Goal: Transaction & Acquisition: Download file/media

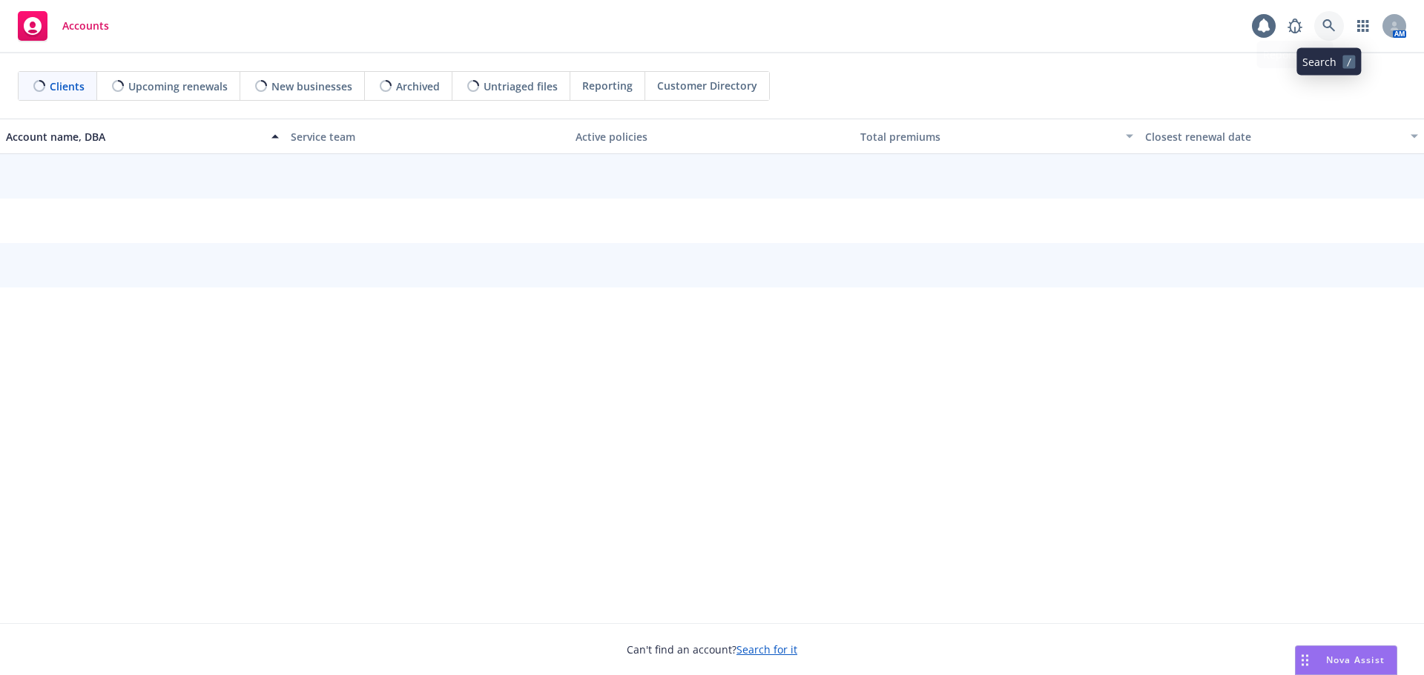
click at [1319, 29] on link at bounding box center [1329, 26] width 30 height 30
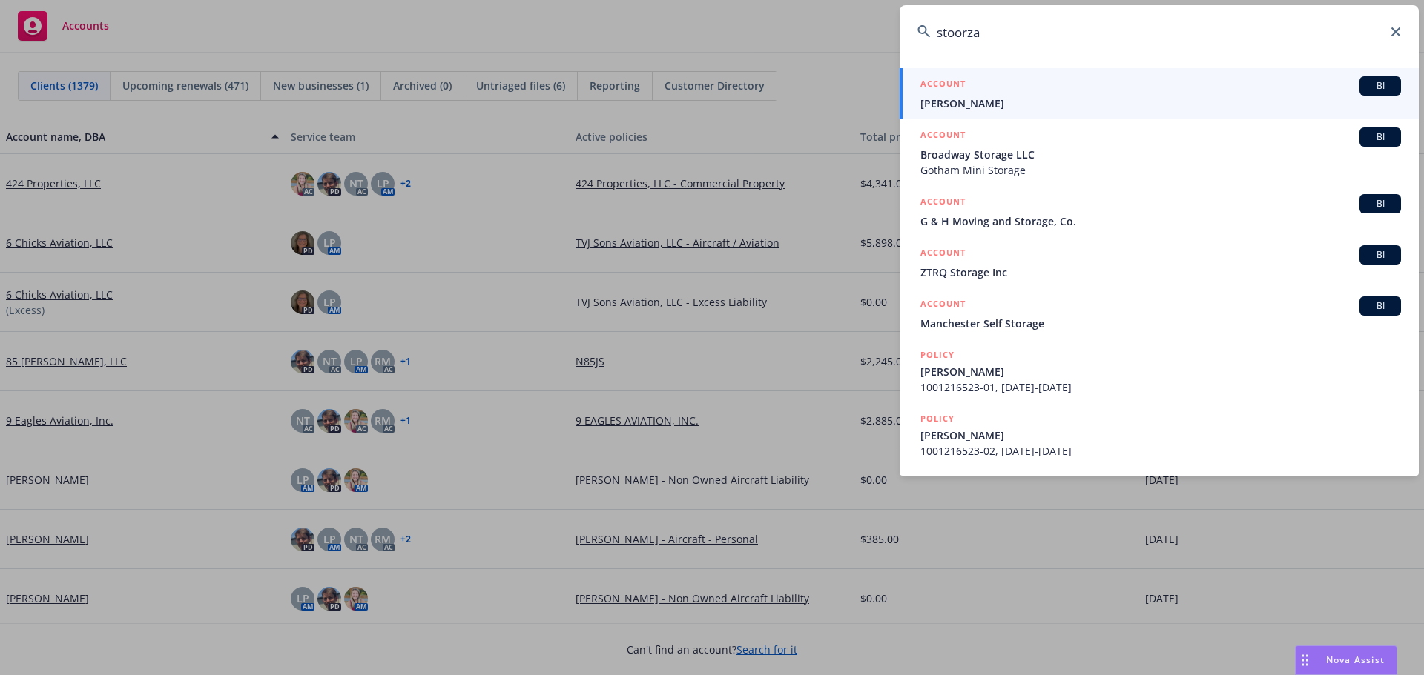
type input "stoorza"
click at [1011, 101] on span "Eric Stoorza" at bounding box center [1160, 104] width 480 height 16
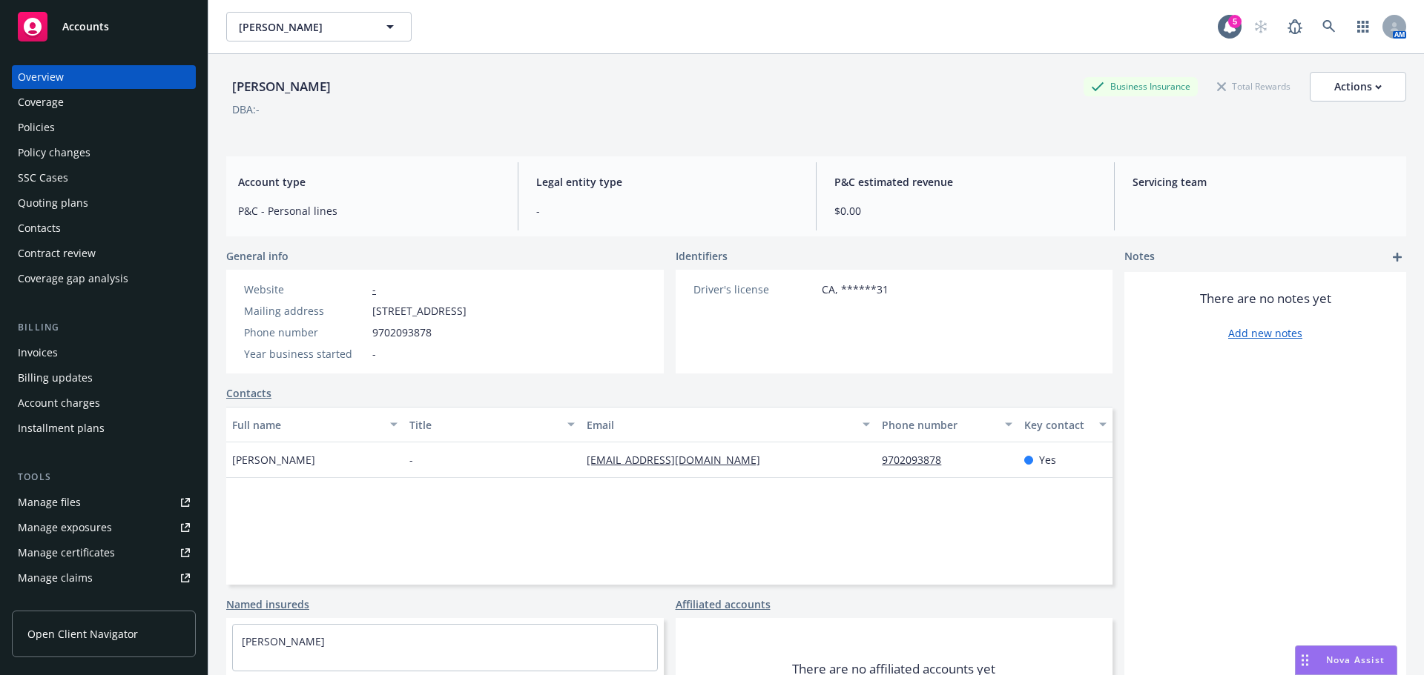
click at [42, 112] on div "Coverage" at bounding box center [41, 102] width 46 height 24
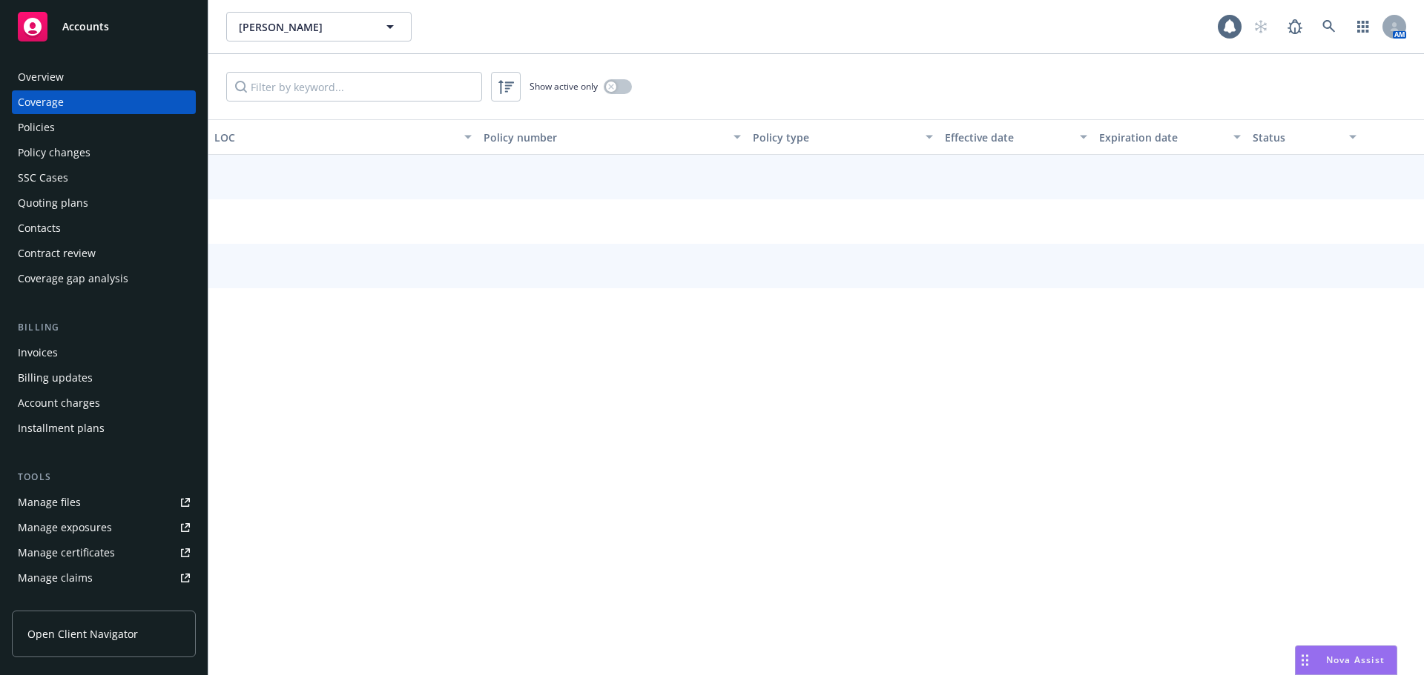
click at [42, 133] on div "Policies" at bounding box center [36, 128] width 37 height 24
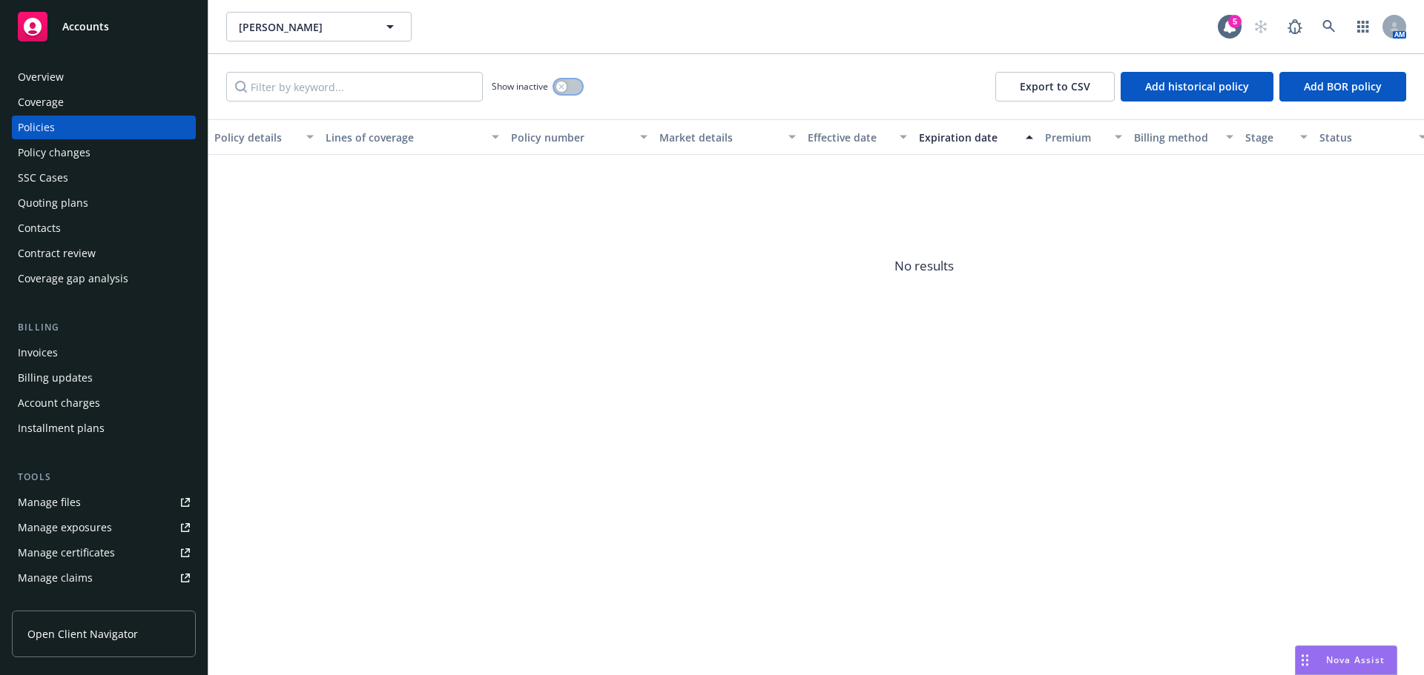
click at [561, 90] on div "button" at bounding box center [561, 87] width 10 height 10
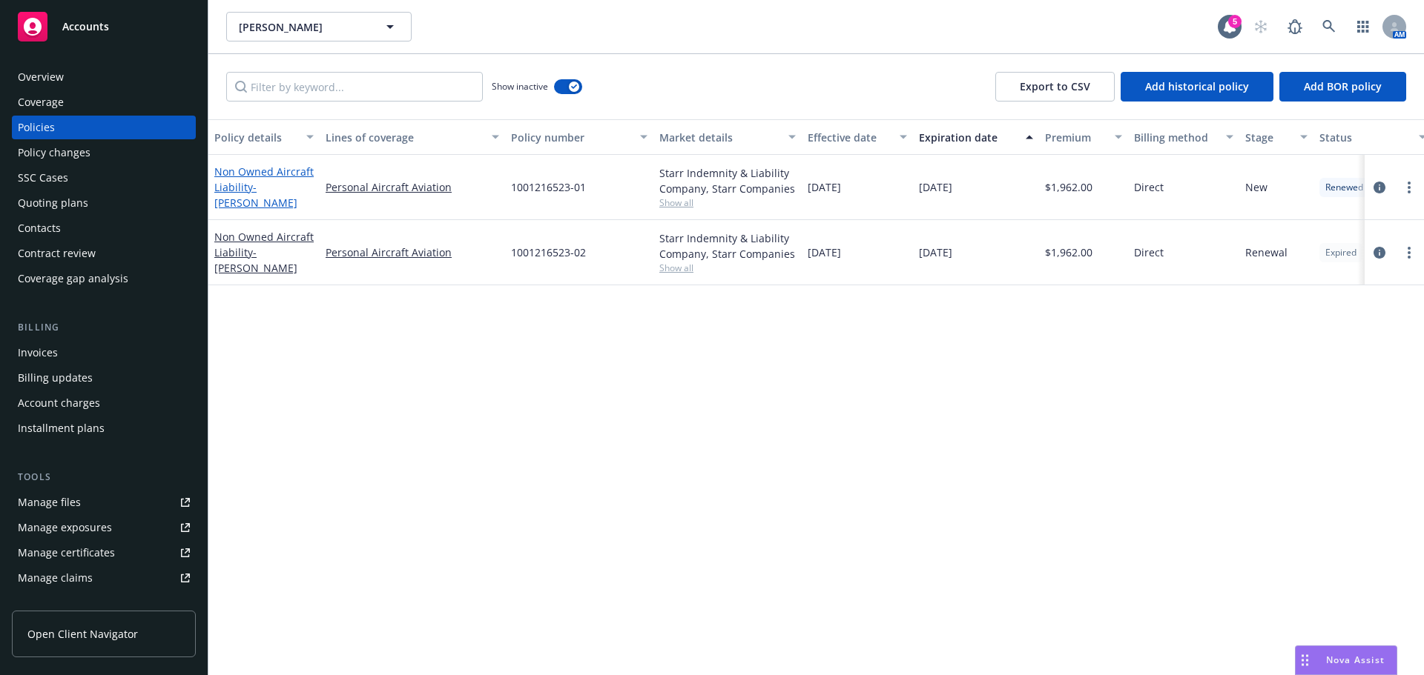
click at [242, 196] on span "- ERIC D. STOORZA" at bounding box center [255, 195] width 83 height 30
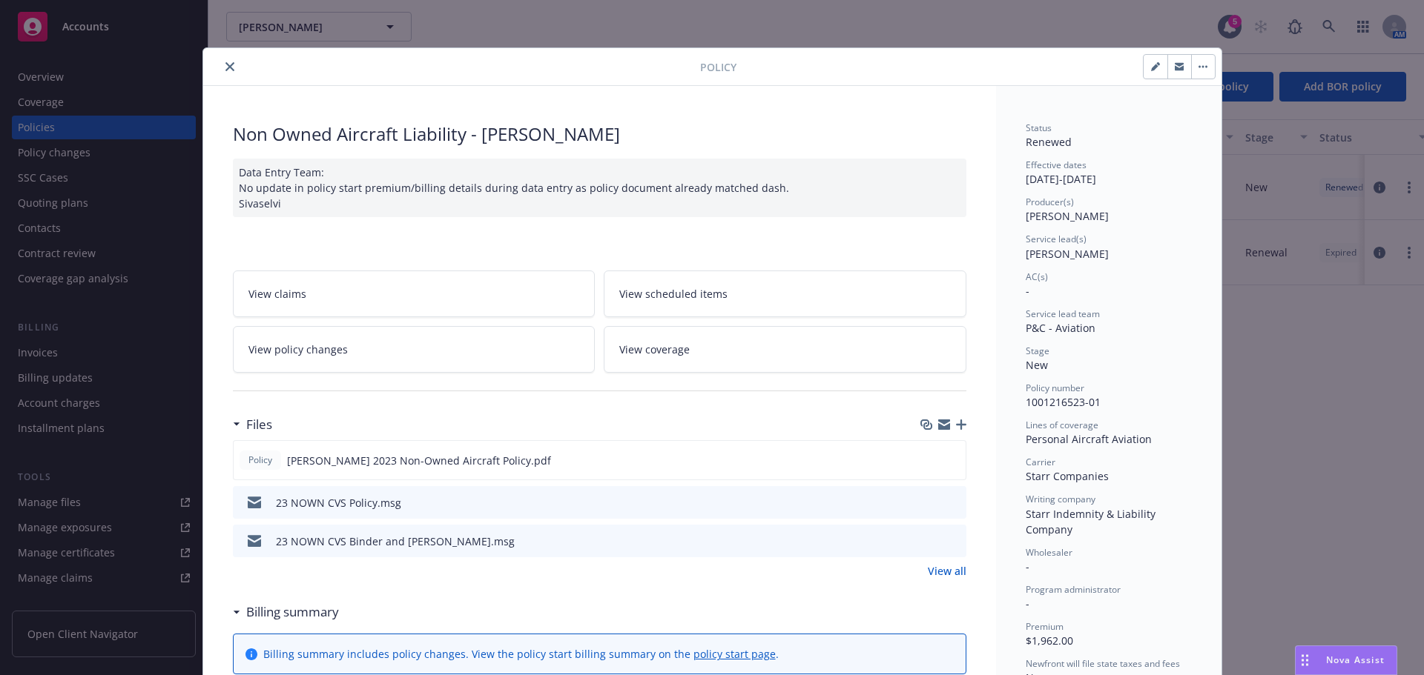
click at [222, 71] on button "close" at bounding box center [230, 67] width 18 height 18
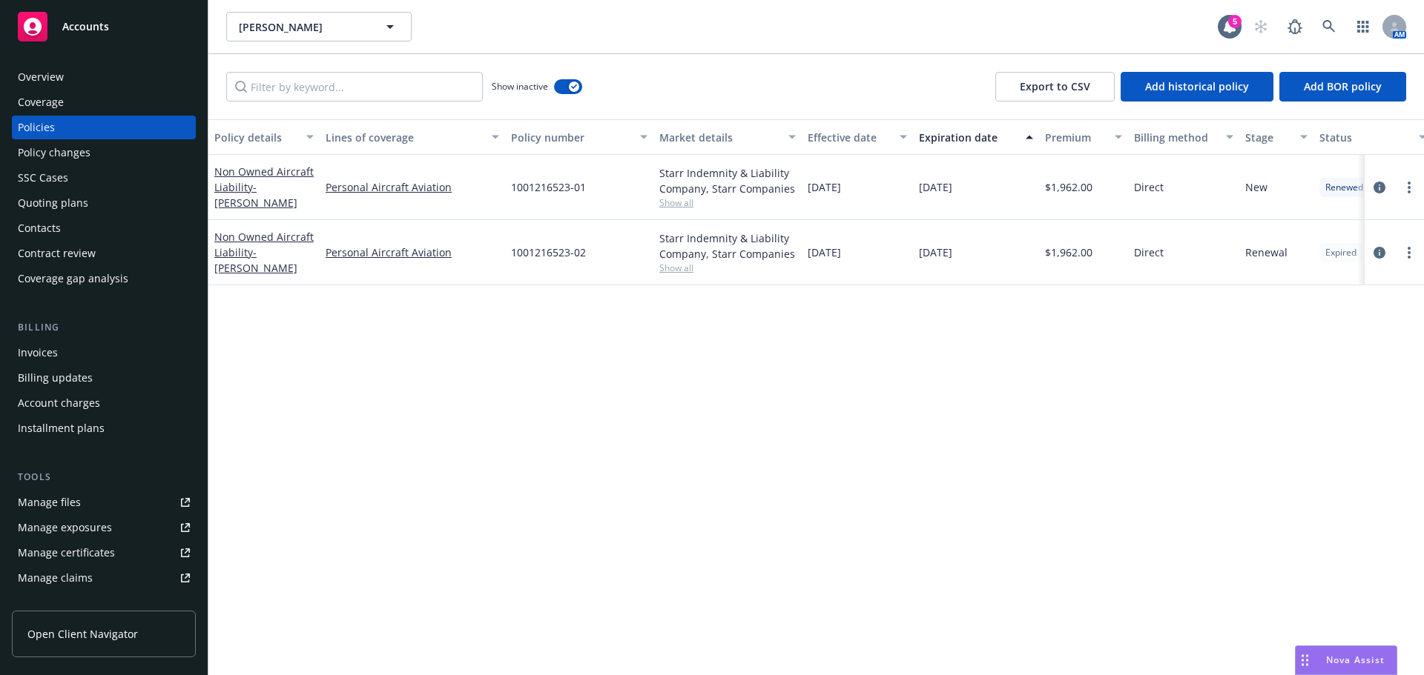
click at [27, 79] on div "Overview" at bounding box center [41, 77] width 46 height 24
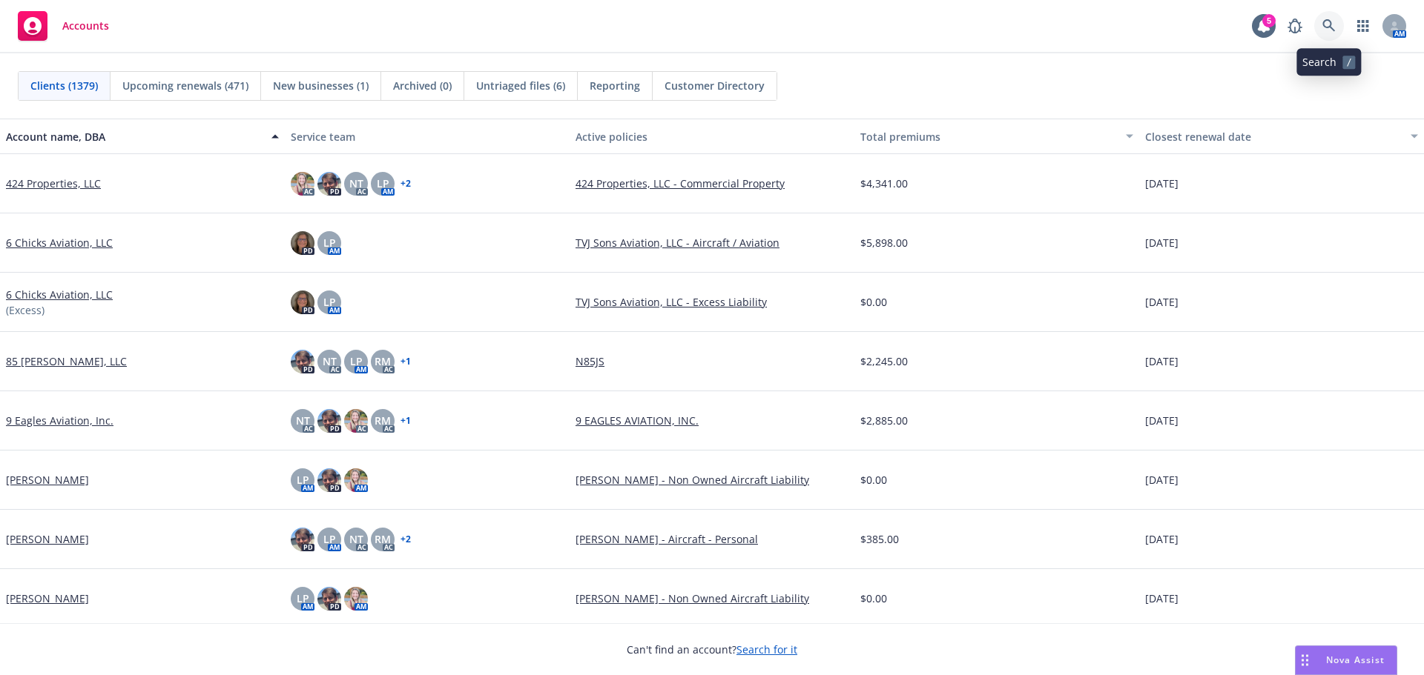
click at [1332, 19] on icon at bounding box center [1328, 25] width 13 height 13
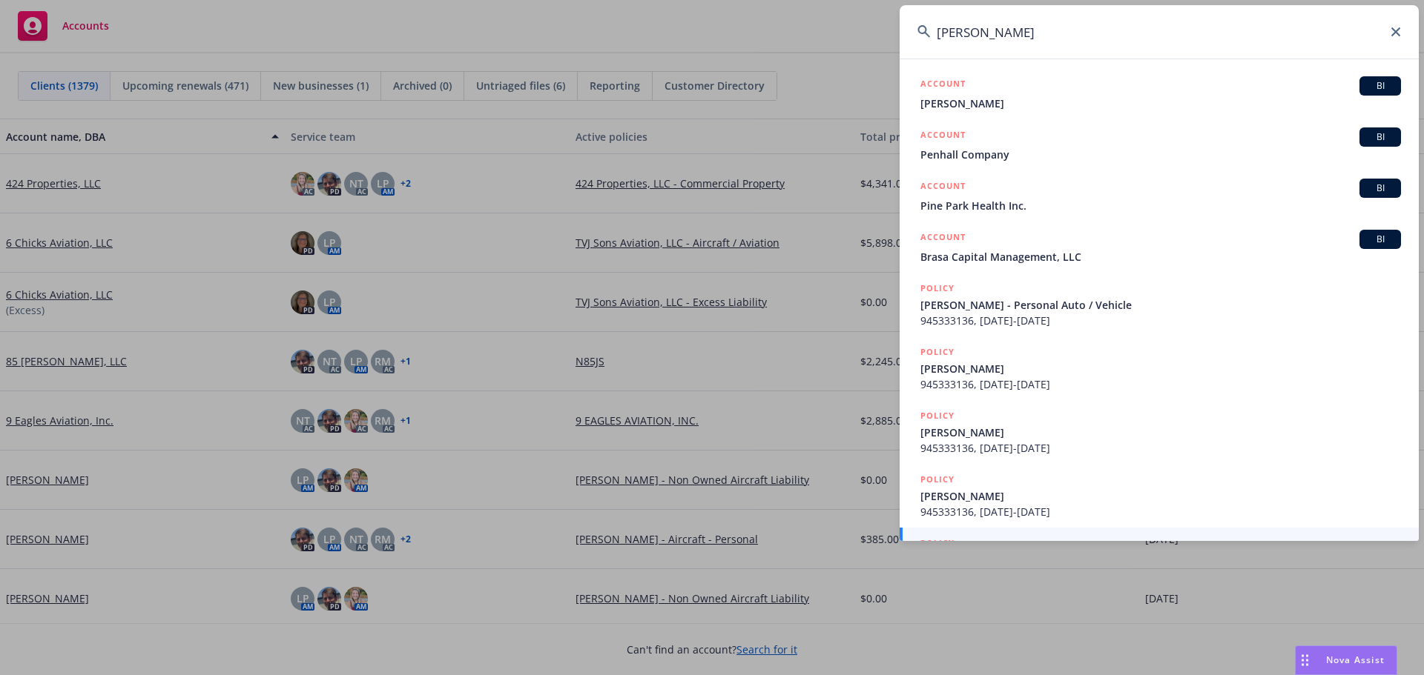
click at [1047, 42] on input "kendall pea" at bounding box center [1158, 31] width 519 height 53
click at [1051, 33] on input "kendall pea" at bounding box center [1158, 31] width 519 height 53
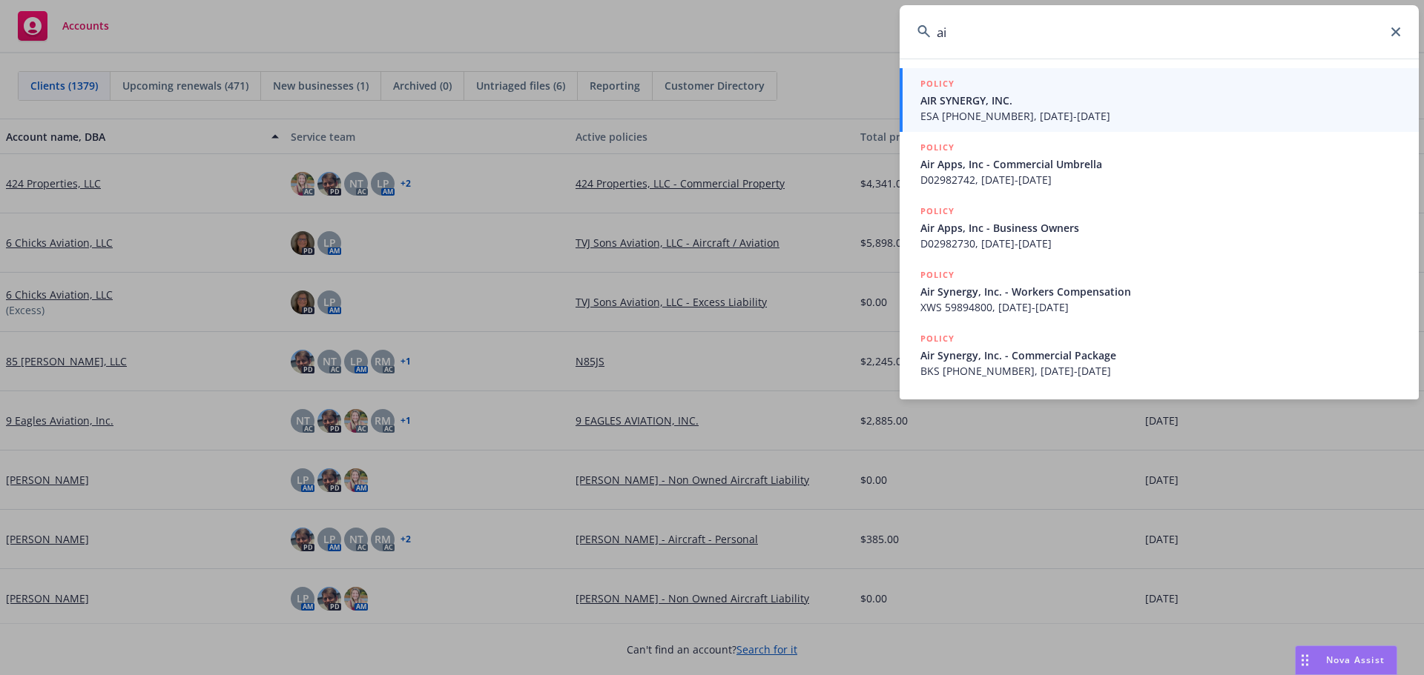
type input "a"
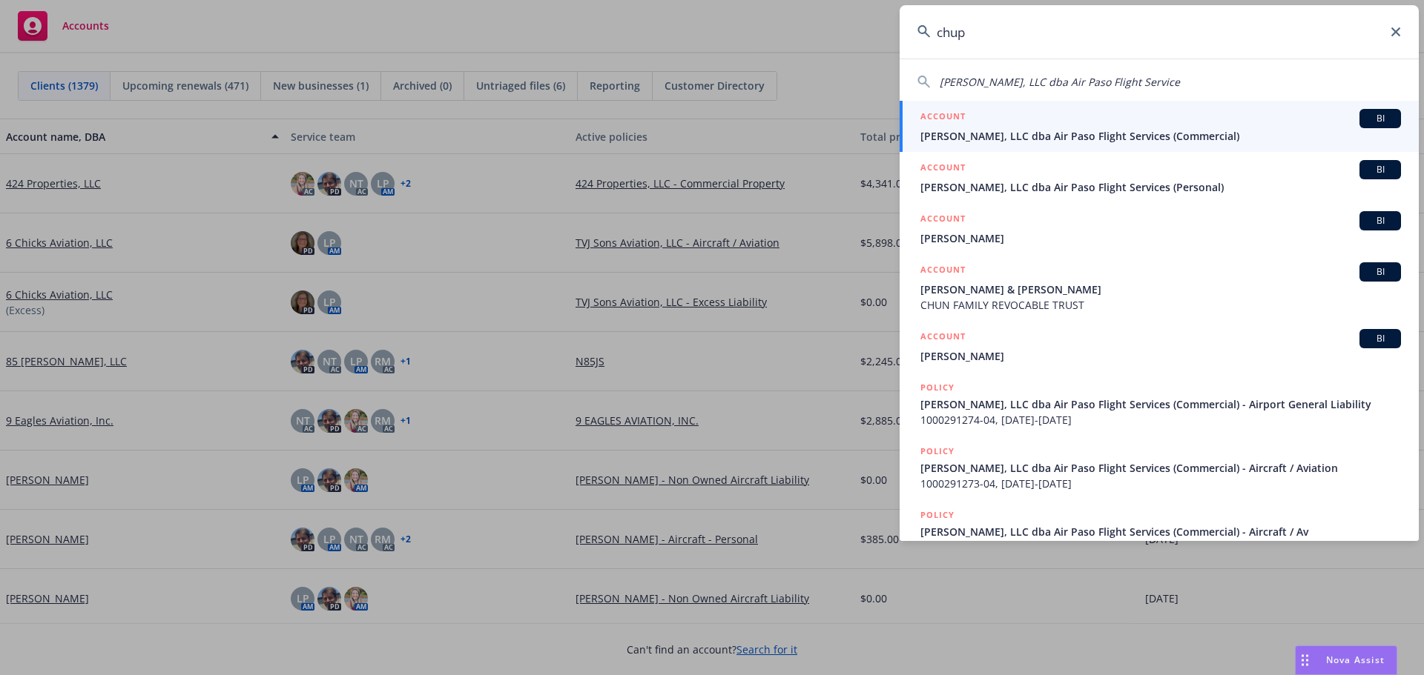
type input "chup"
click at [1005, 130] on span "Chupito Sabrocito, LLC dba Air Paso Flight Services (Commercial)" at bounding box center [1160, 136] width 480 height 16
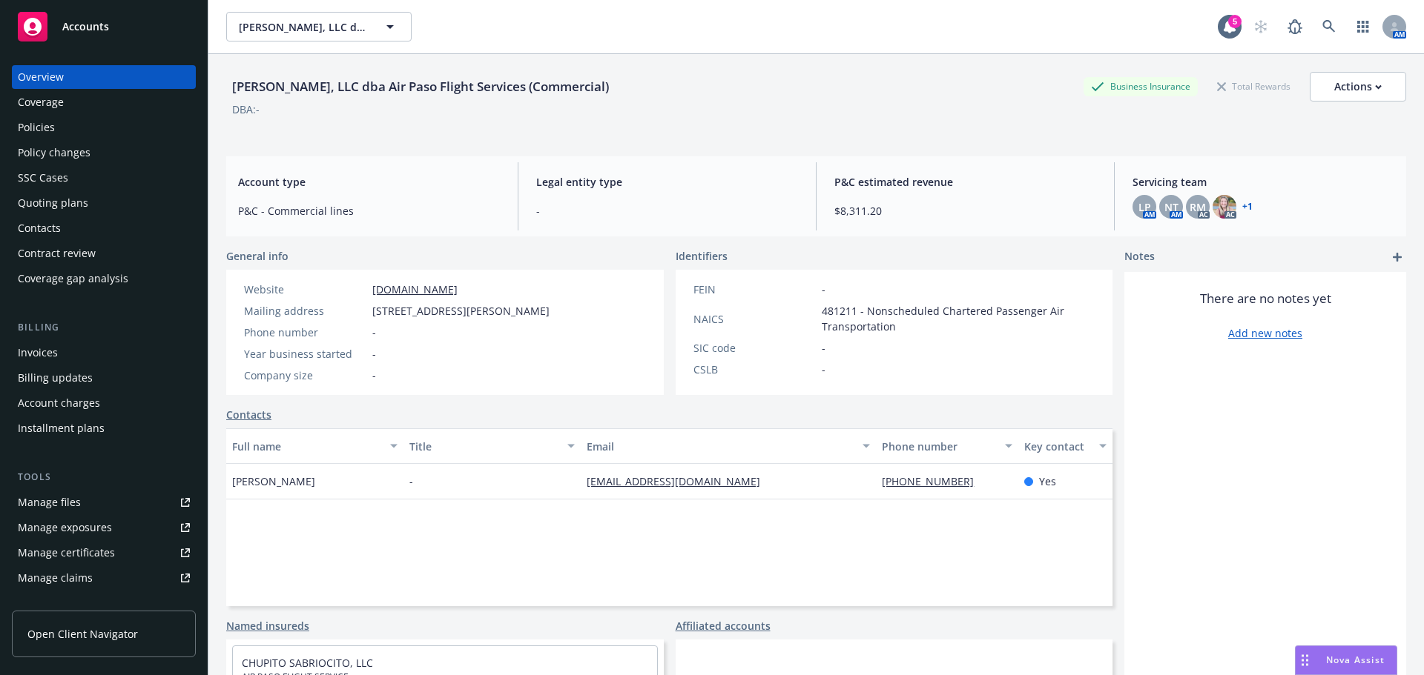
click at [85, 133] on div "Policies" at bounding box center [104, 128] width 172 height 24
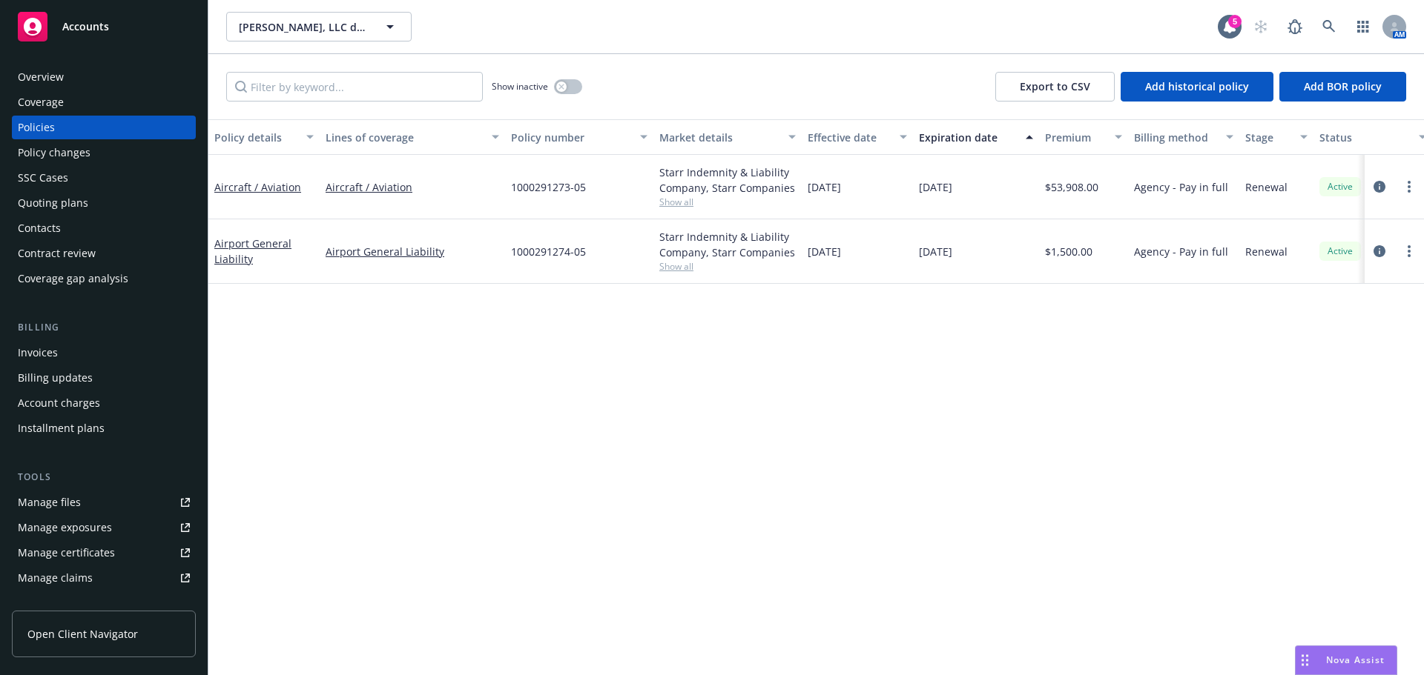
click at [70, 344] on div "Invoices" at bounding box center [104, 353] width 172 height 24
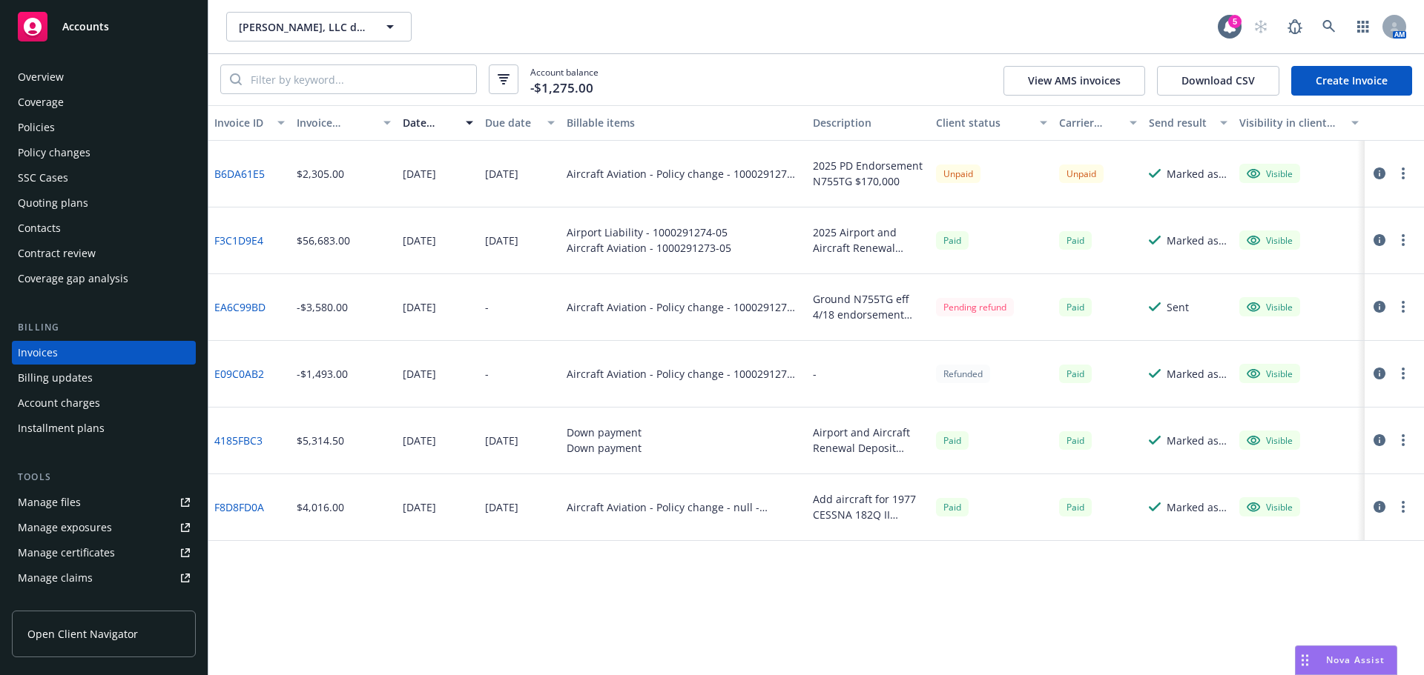
click at [76, 83] on div "Overview" at bounding box center [104, 77] width 172 height 24
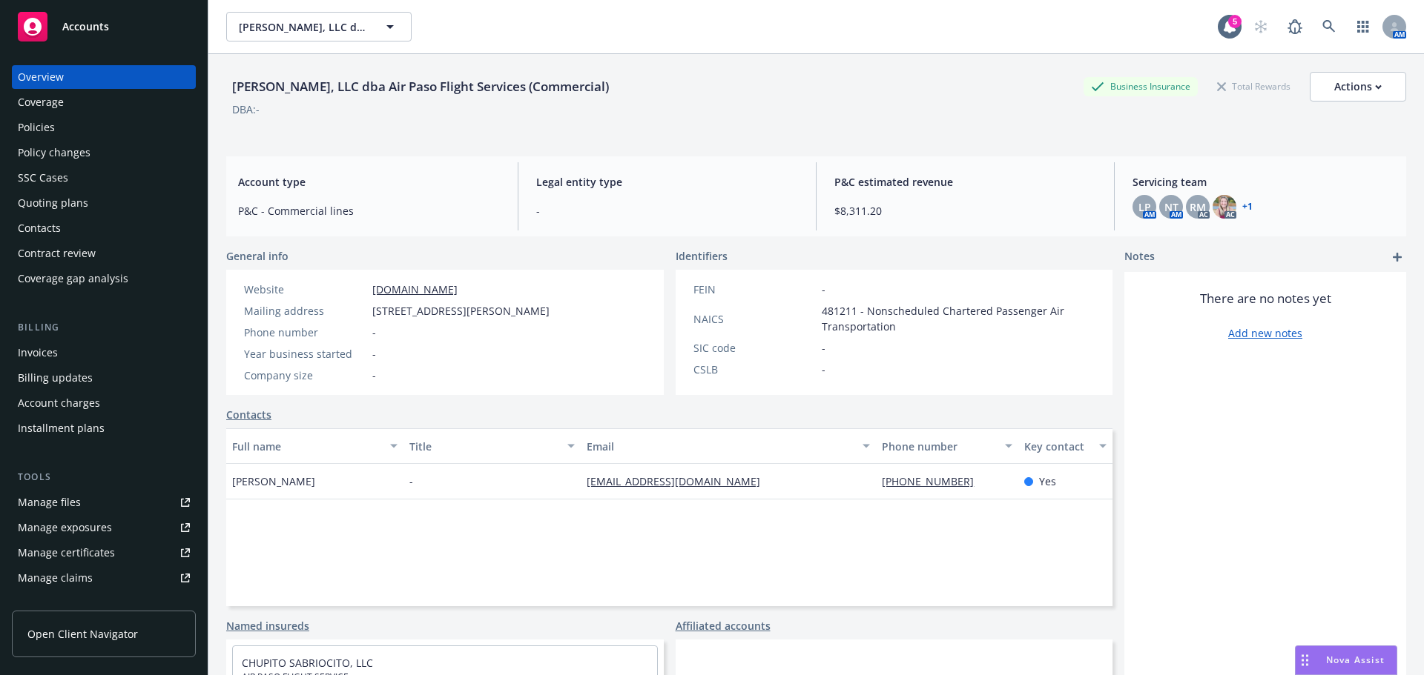
click at [47, 349] on div "Invoices" at bounding box center [38, 353] width 40 height 24
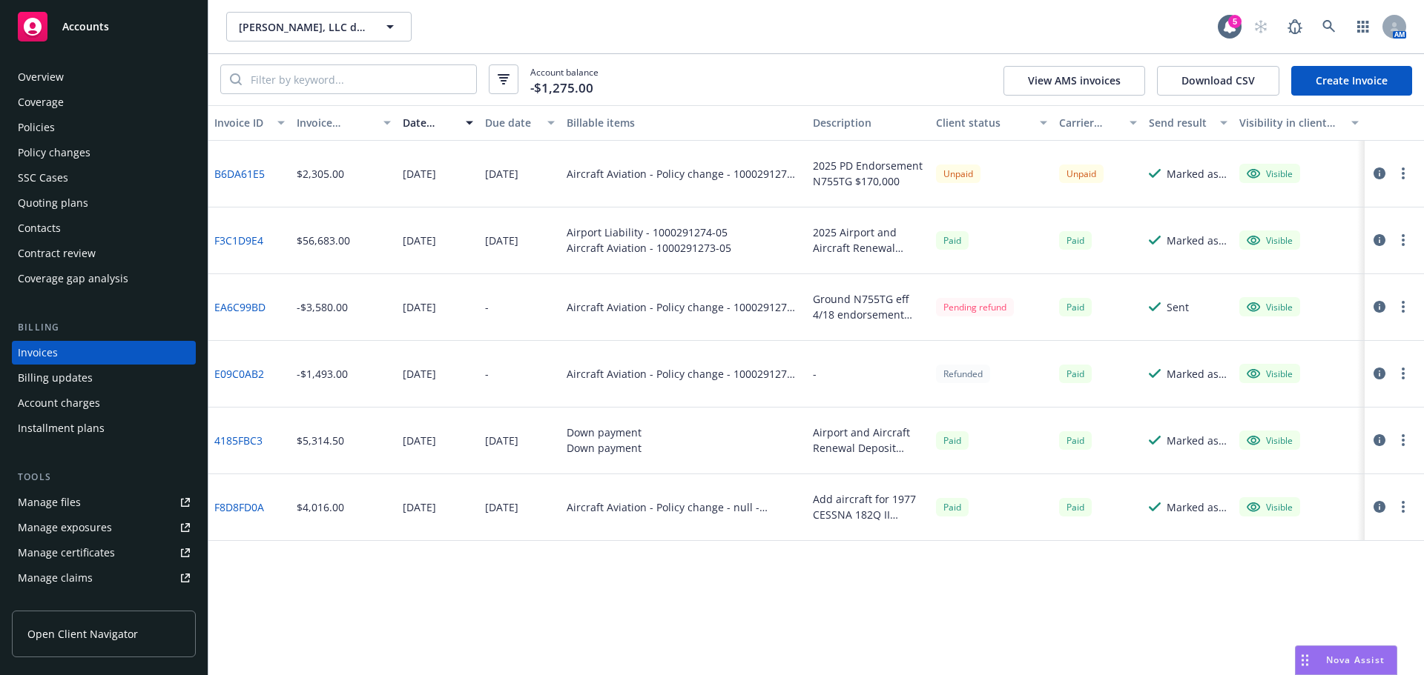
click at [62, 133] on div "Policies" at bounding box center [104, 128] width 172 height 24
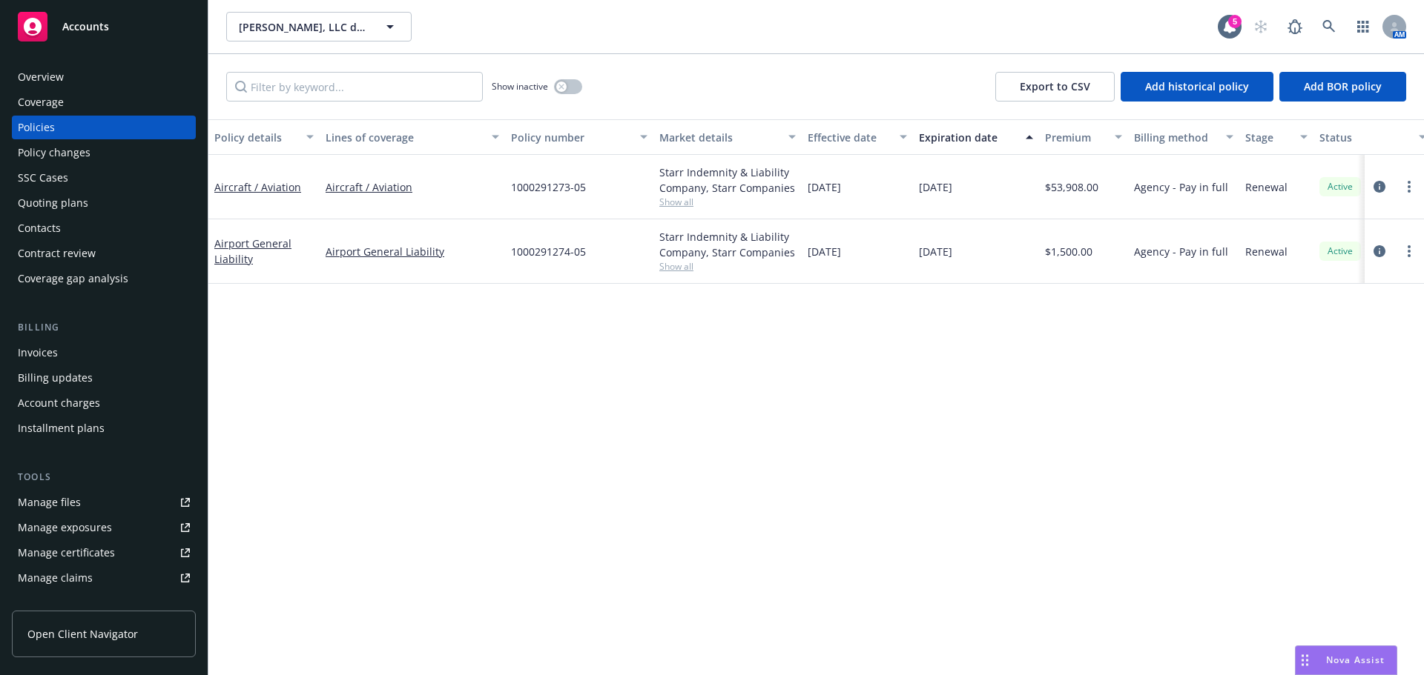
click at [46, 355] on div "Invoices" at bounding box center [38, 353] width 40 height 24
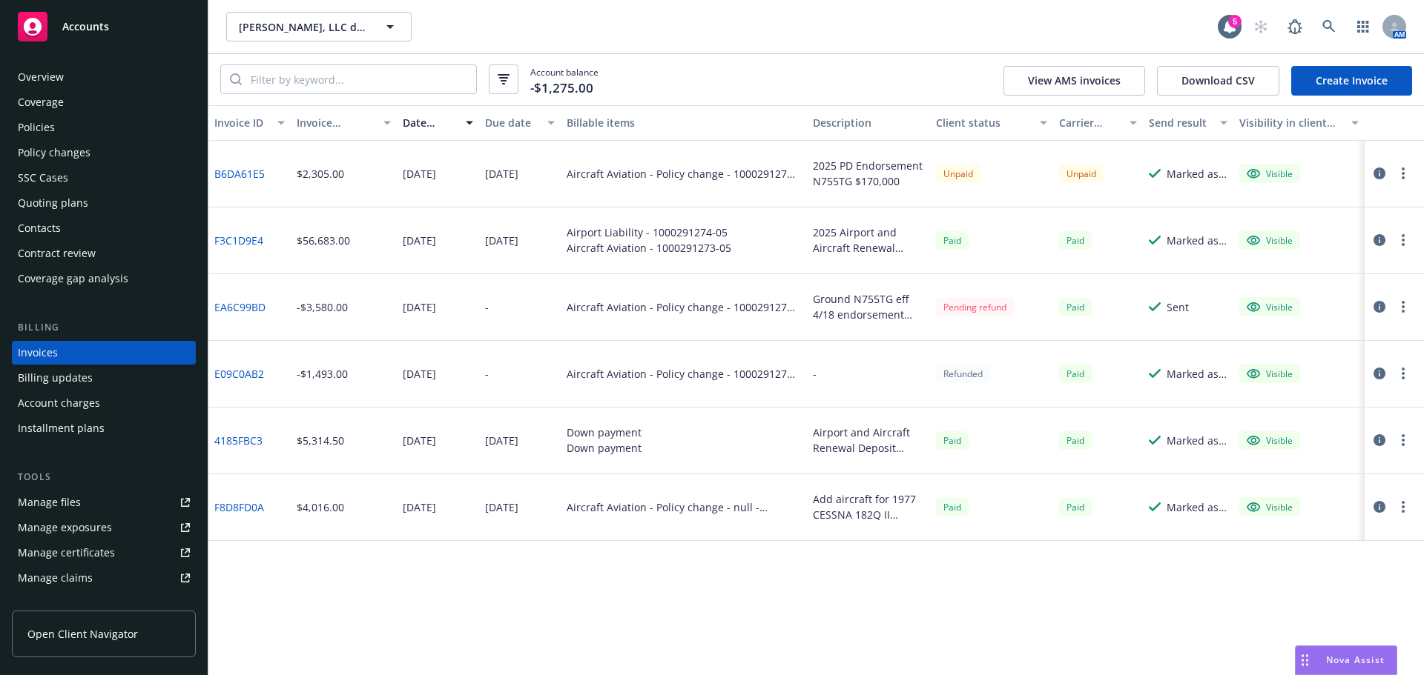
click at [70, 500] on div "Manage files" at bounding box center [49, 503] width 63 height 24
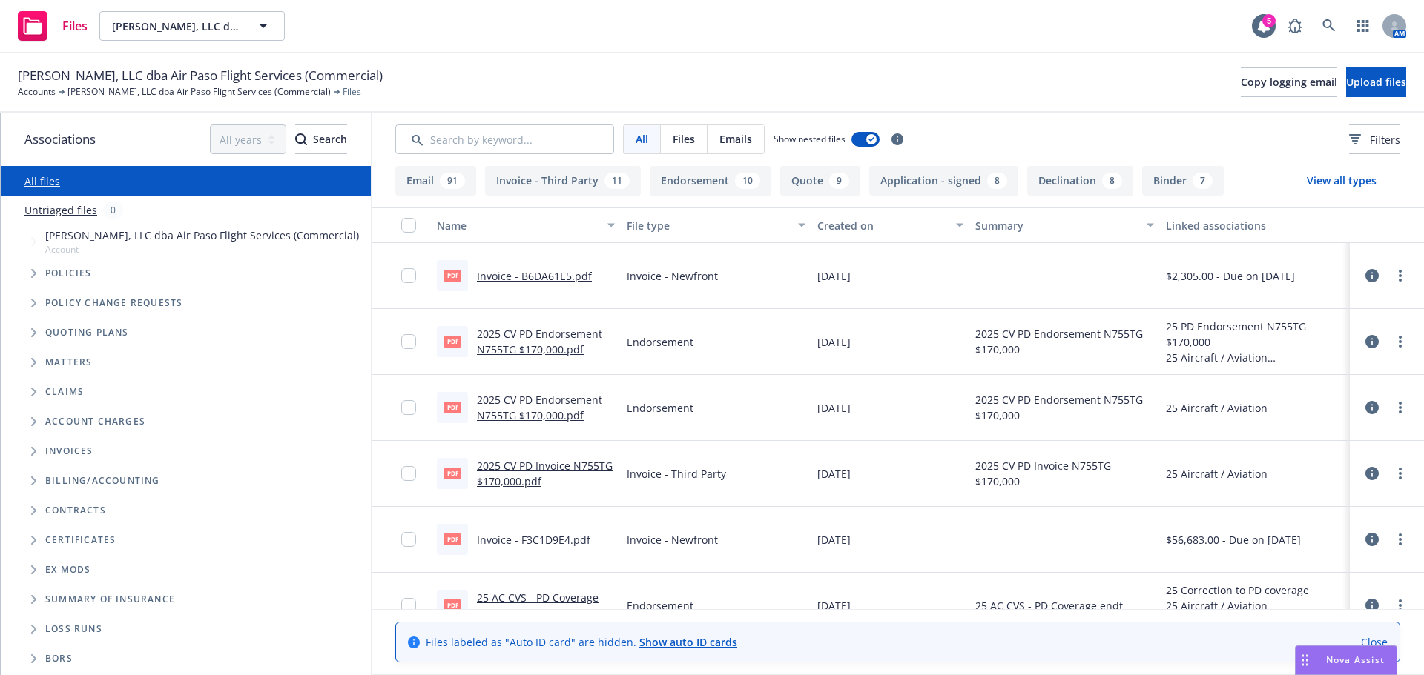
click at [535, 352] on link "2025 CV PD Endorsement N755TG $170,000.pdf" at bounding box center [539, 342] width 125 height 30
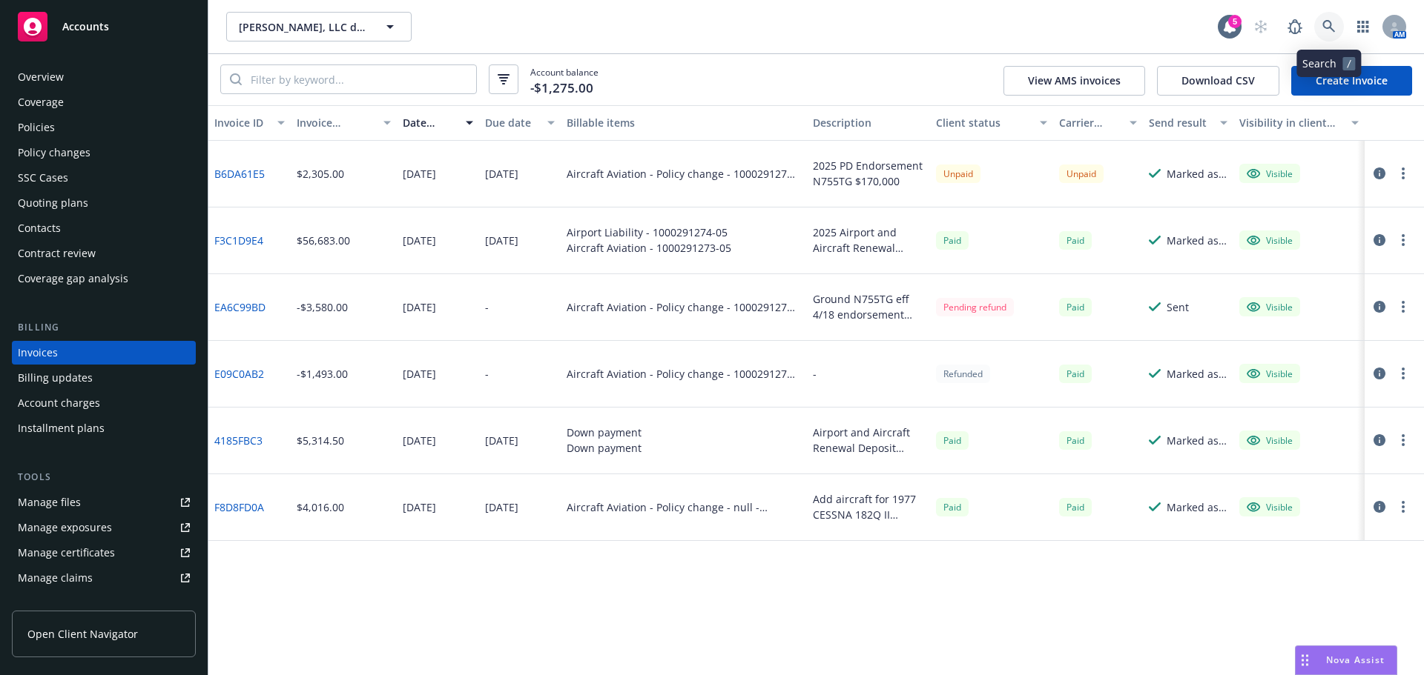
click at [1321, 23] on link at bounding box center [1329, 27] width 30 height 30
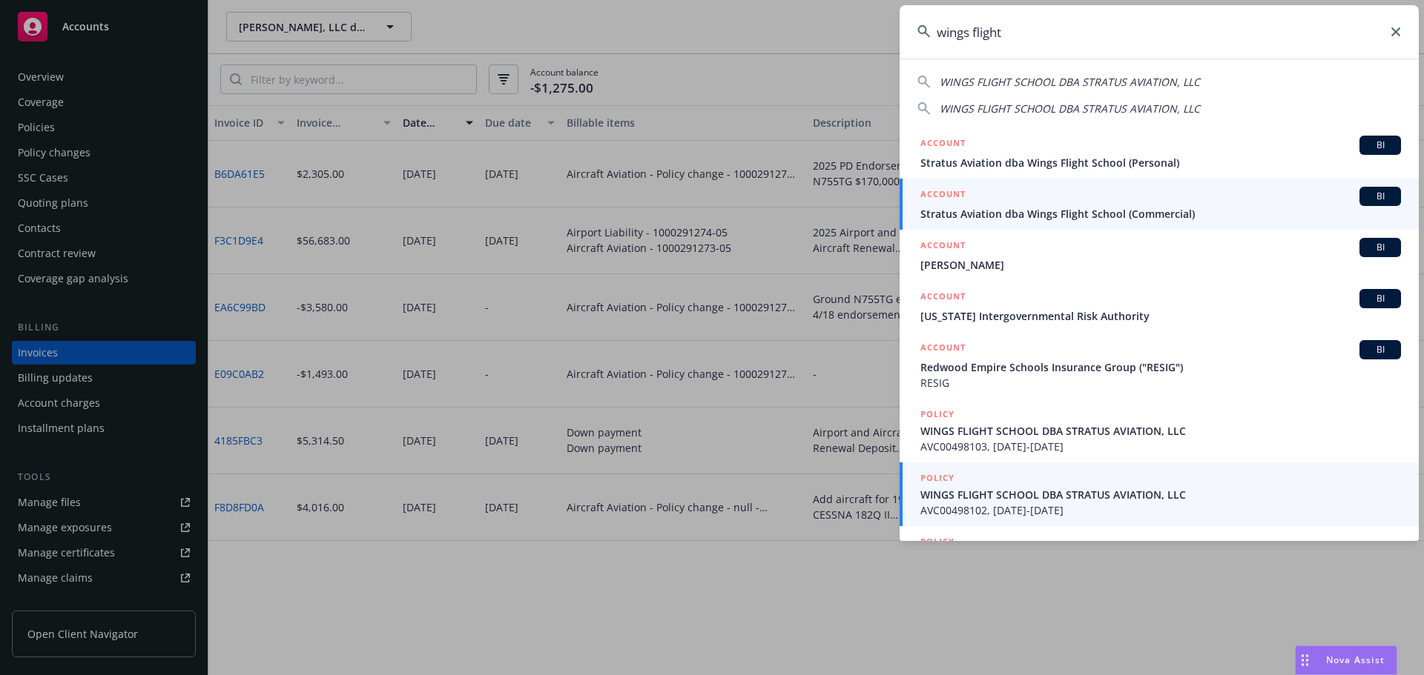
type input "wings flight"
click at [1134, 212] on span "Stratus Aviation dba Wings Flight School (Commercial)" at bounding box center [1160, 214] width 480 height 16
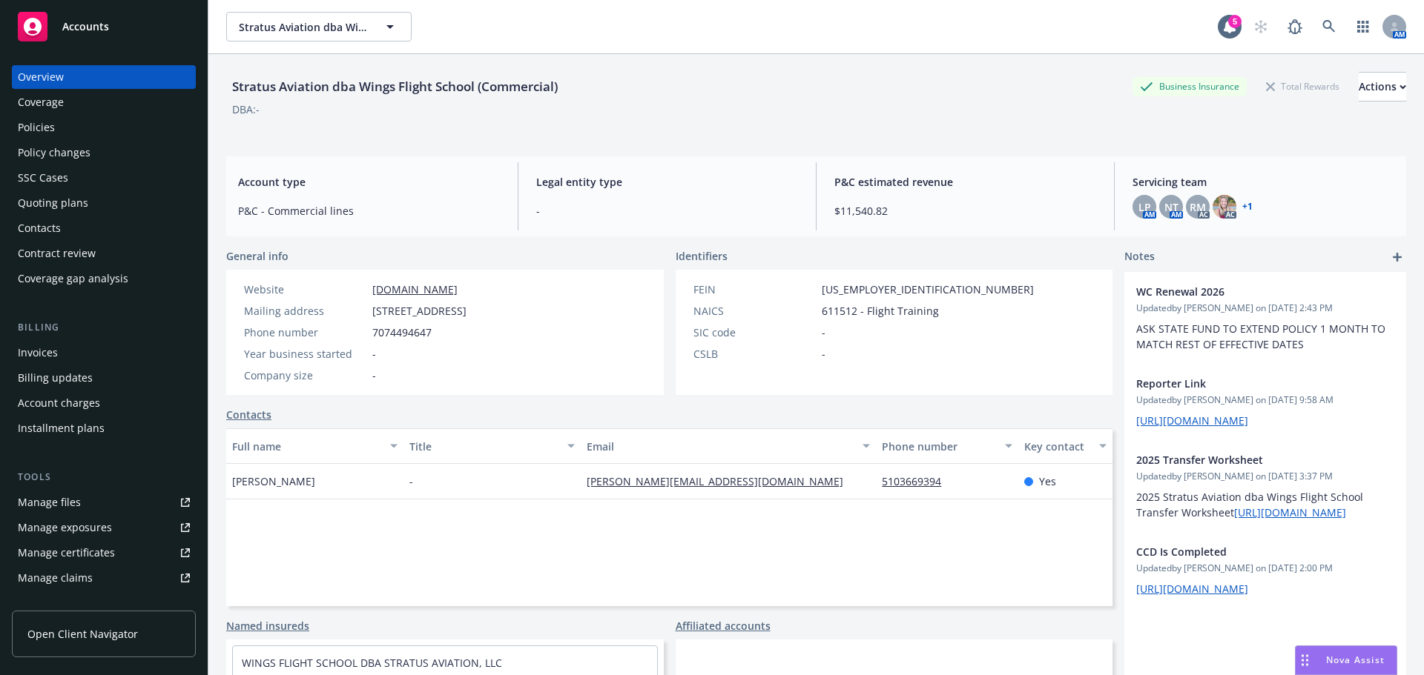
click at [1392, 256] on icon "add" at bounding box center [1396, 257] width 9 height 9
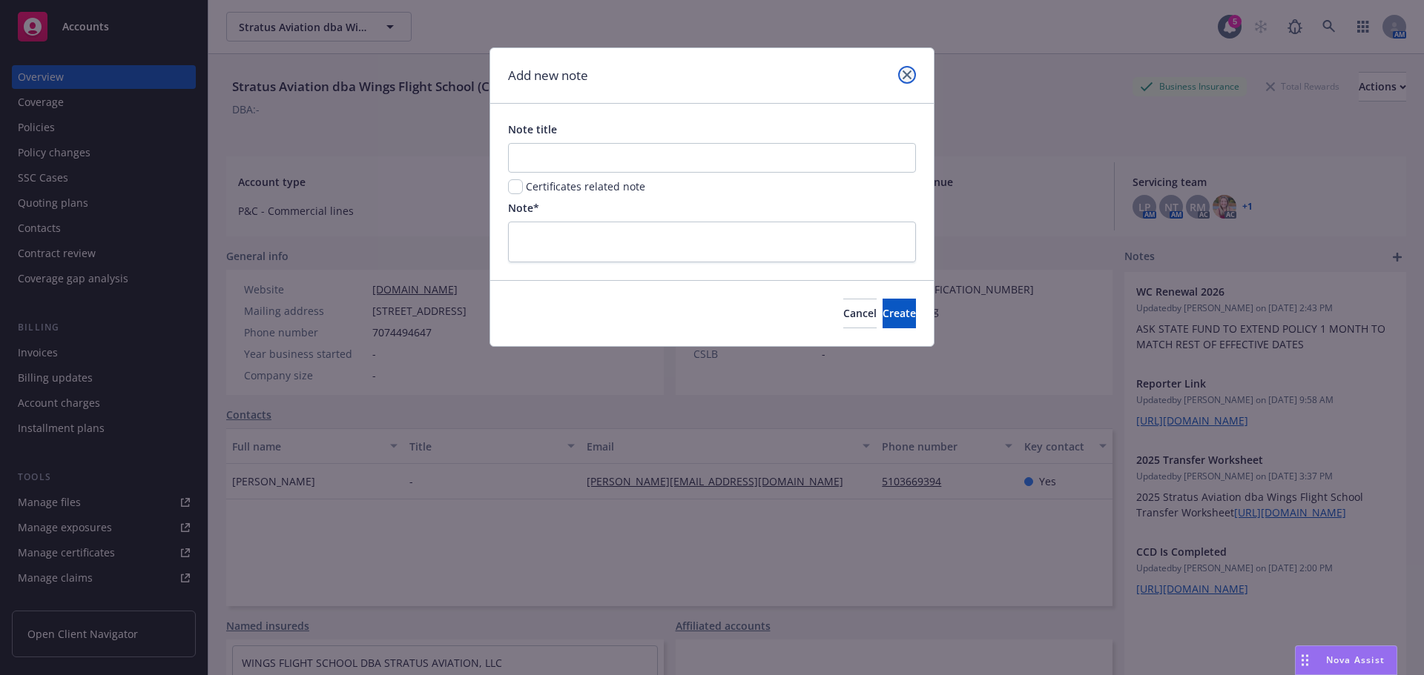
click at [904, 75] on icon "close" at bounding box center [906, 74] width 9 height 9
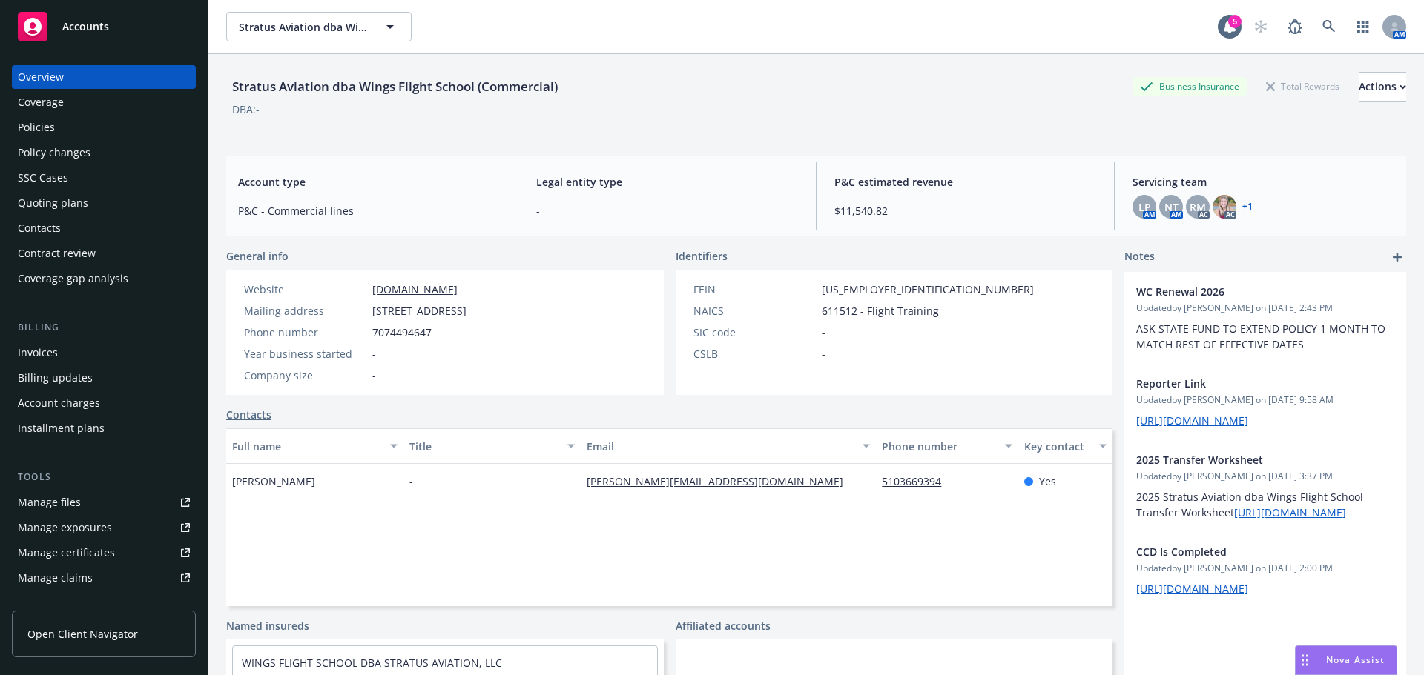
click at [62, 496] on div "Manage files" at bounding box center [49, 503] width 63 height 24
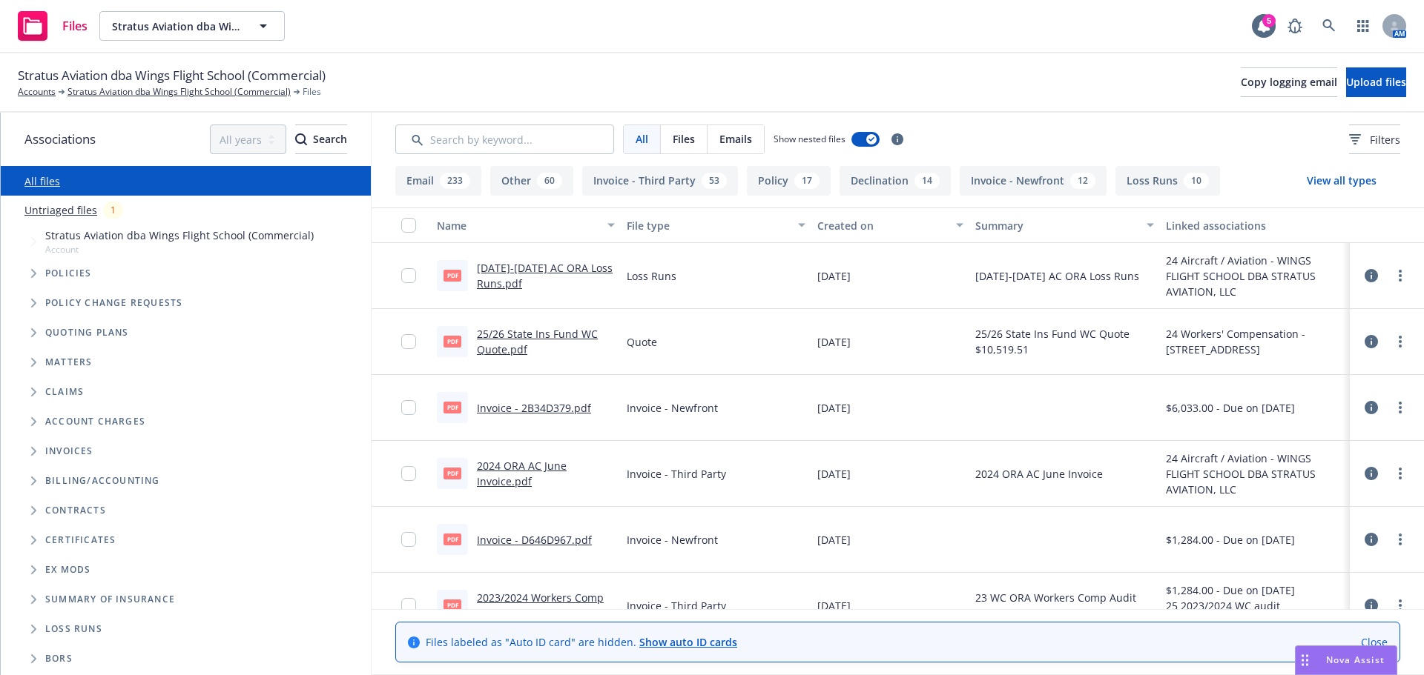
click at [556, 271] on link "[DATE]-[DATE] AC ORA Loss Runs.pdf" at bounding box center [545, 276] width 136 height 30
click at [183, 93] on link "Stratus Aviation dba Wings Flight School (Commercial)" at bounding box center [178, 91] width 223 height 13
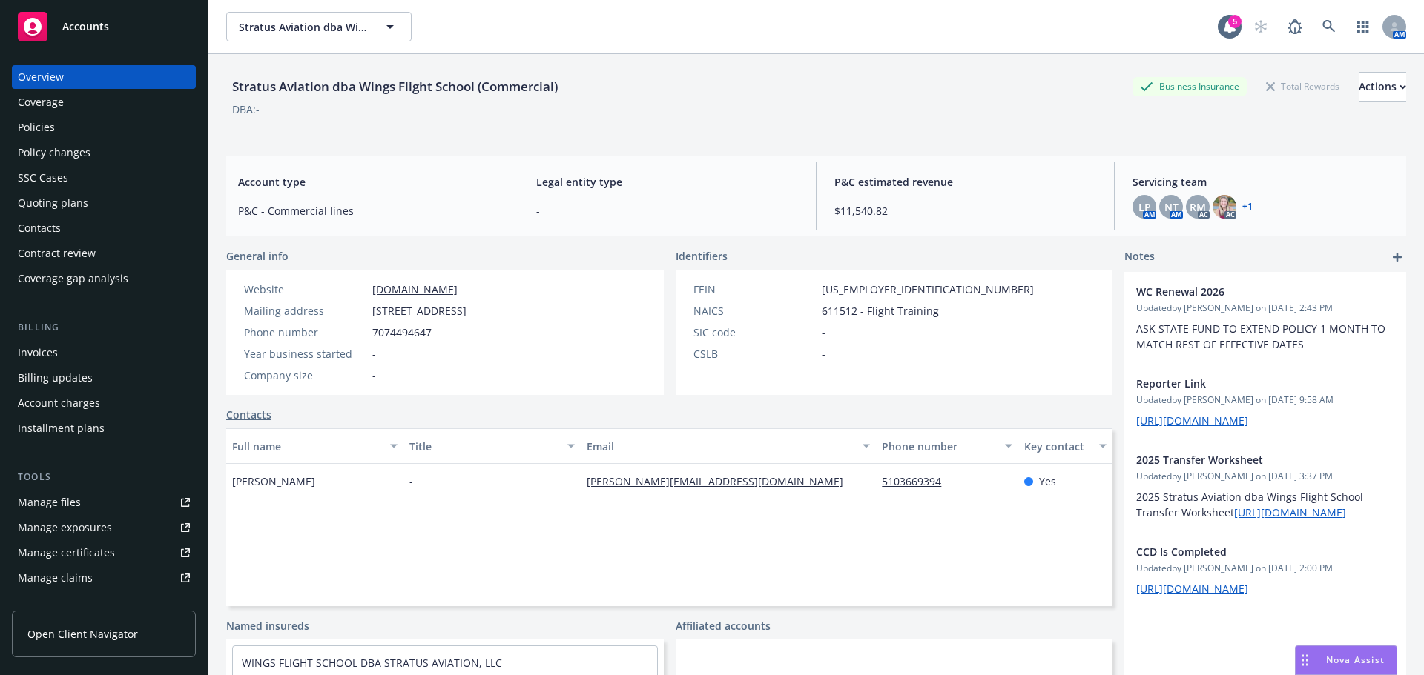
click at [58, 134] on div "Policies" at bounding box center [104, 128] width 172 height 24
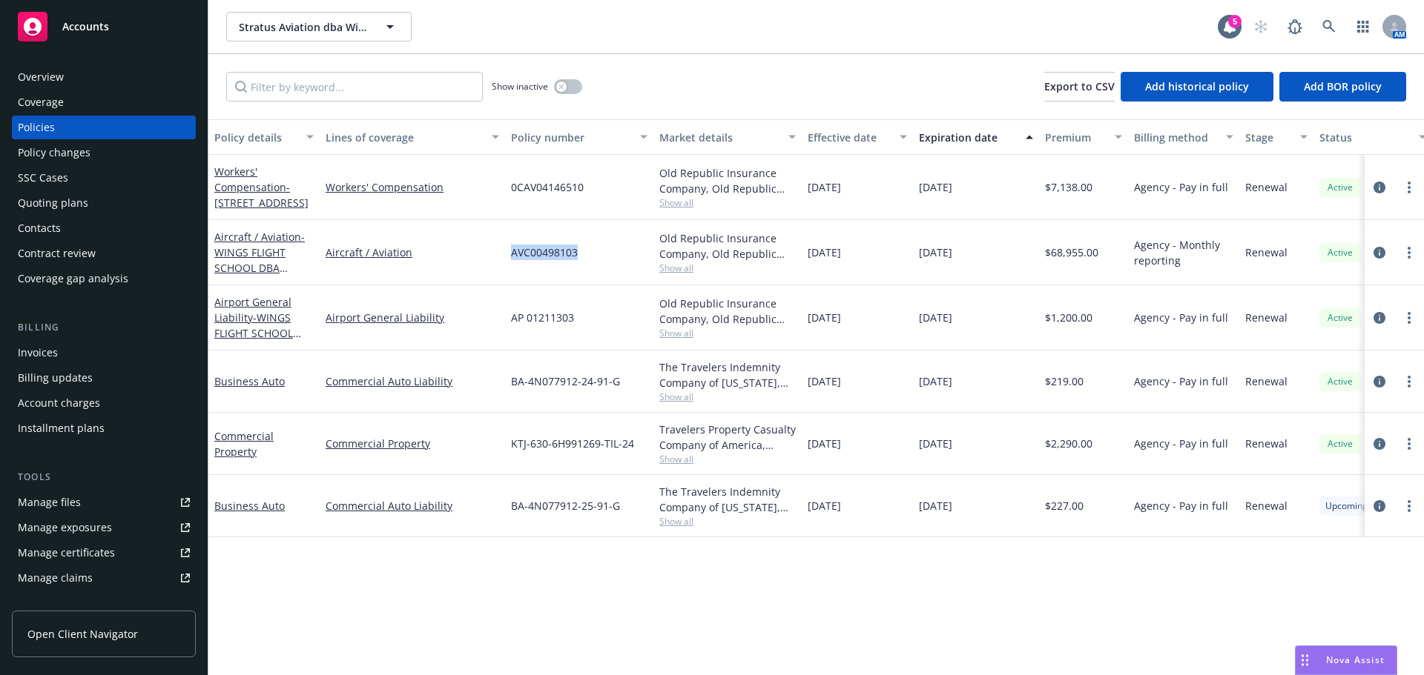
drag, startPoint x: 578, startPoint y: 259, endPoint x: 486, endPoint y: 262, distance: 92.0
click at [486, 262] on div "Aircraft / Aviation - WINGS FLIGHT SCHOOL DBA STRATUS AVIATION, LLC Aircraft / …" at bounding box center [923, 252] width 1431 height 65
copy div "AVC00498103"
click at [225, 267] on span "- WINGS FLIGHT SCHOOL DBA STRATUS AVIATION, LLC" at bounding box center [263, 268] width 98 height 76
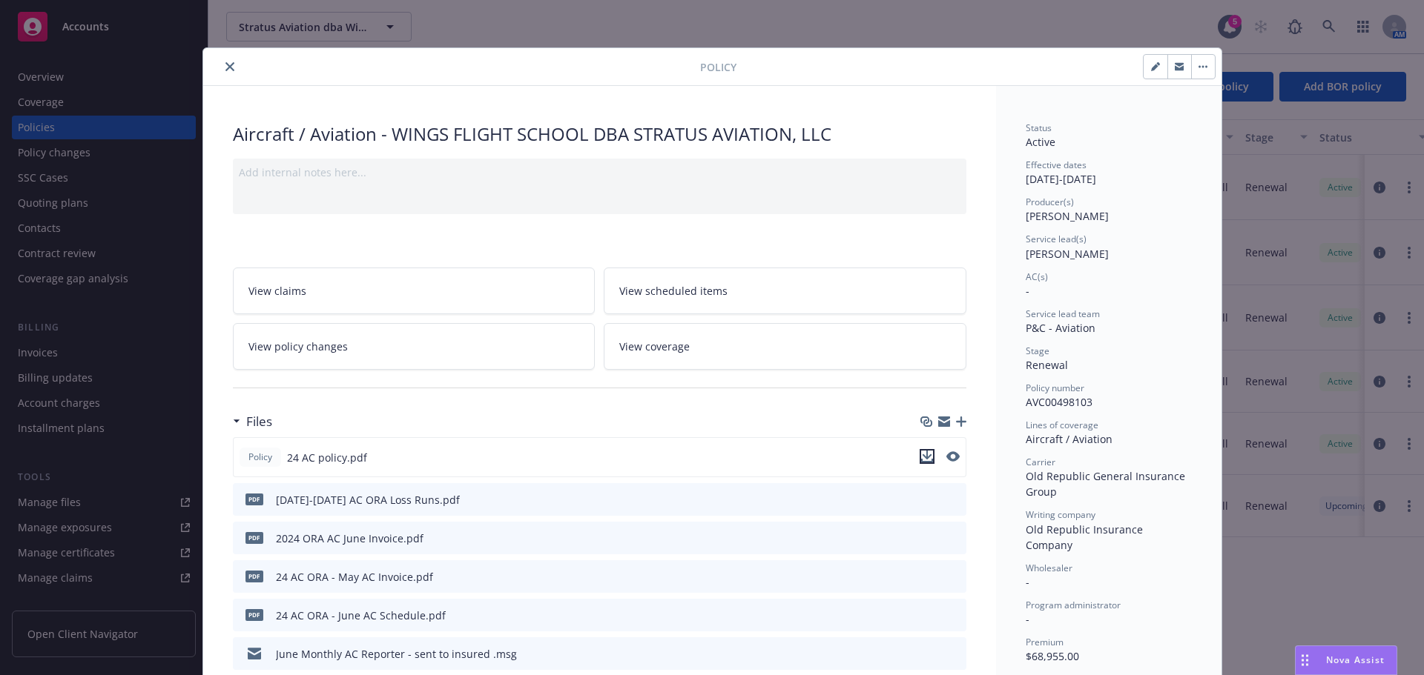
click at [925, 460] on icon "download file" at bounding box center [927, 457] width 12 height 12
drag, startPoint x: 370, startPoint y: 488, endPoint x: 403, endPoint y: 488, distance: 32.6
click at [370, 488] on div "pdf [DATE]-[DATE] AC ORA Loss Runs.pdf" at bounding box center [349, 499] width 221 height 31
click at [953, 500] on button "preview file" at bounding box center [952, 498] width 16 height 13
click at [231, 70] on button "close" at bounding box center [230, 67] width 18 height 18
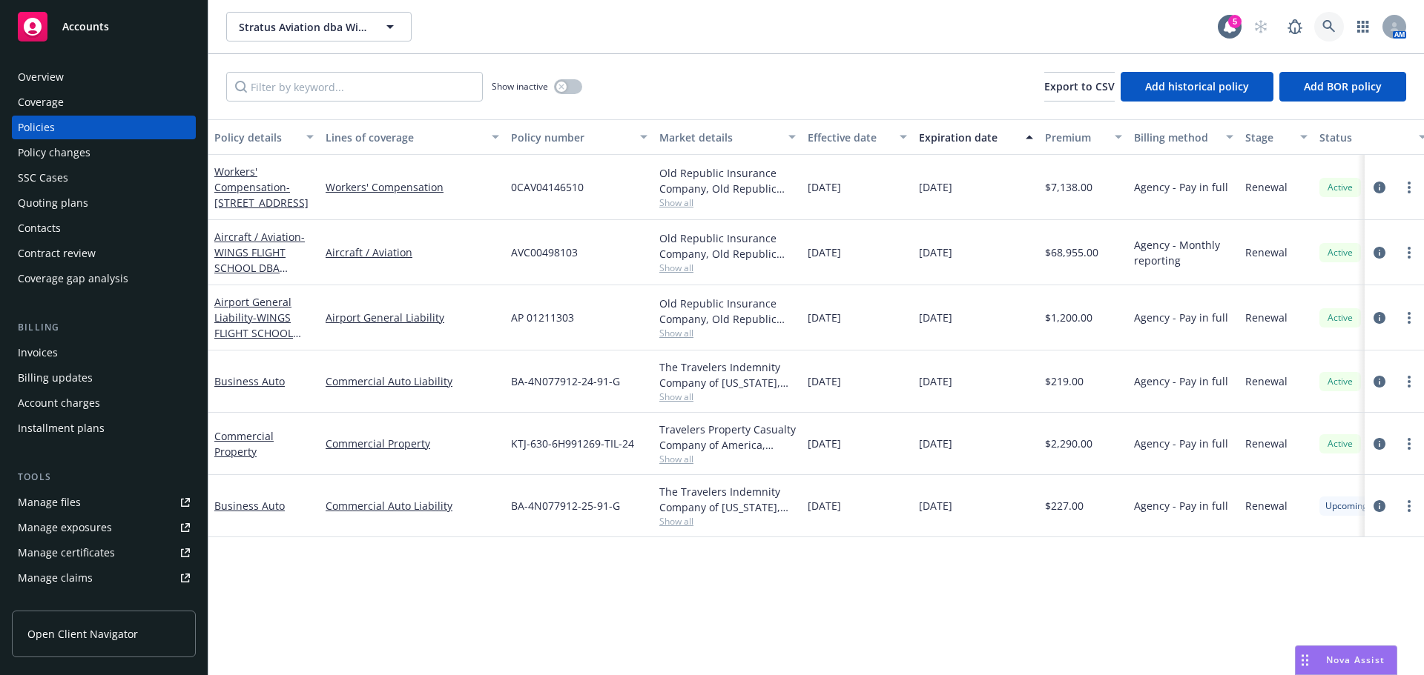
click at [1323, 28] on icon at bounding box center [1328, 26] width 13 height 13
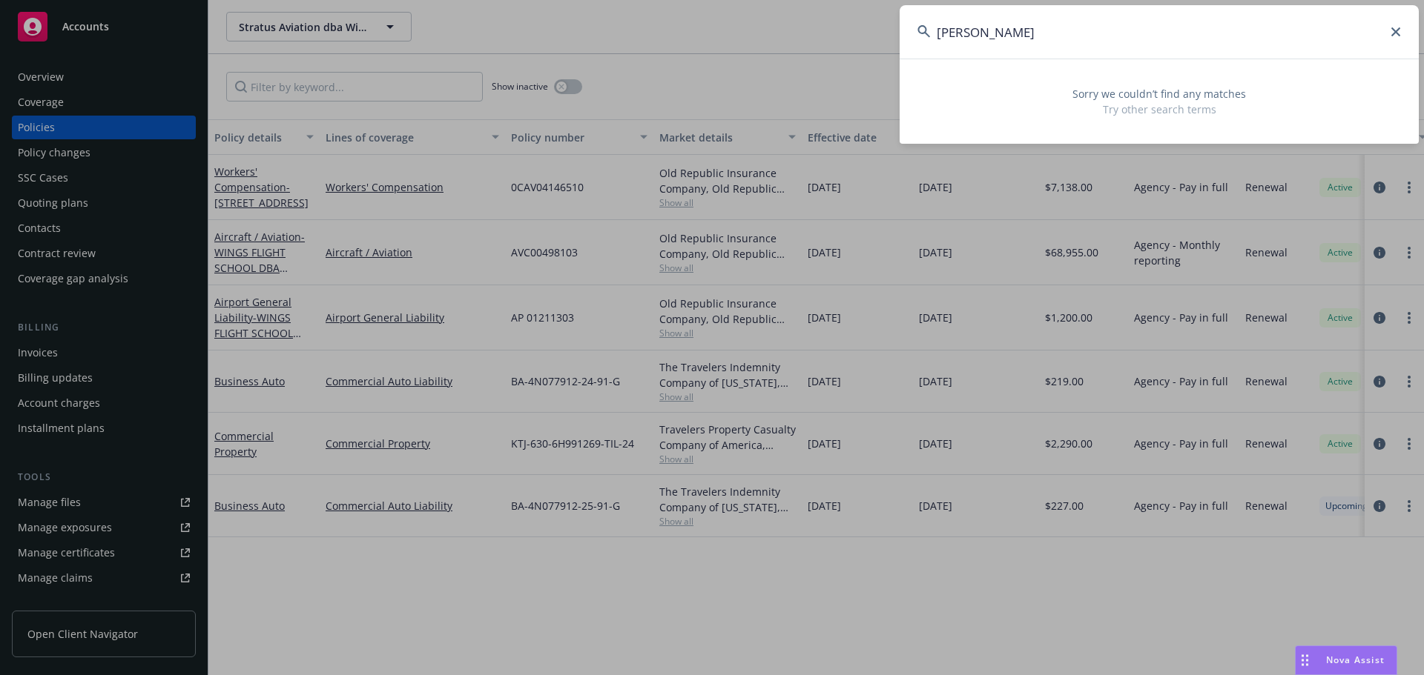
type input "[PERSON_NAME]"
